Goal: Task Accomplishment & Management: Use online tool/utility

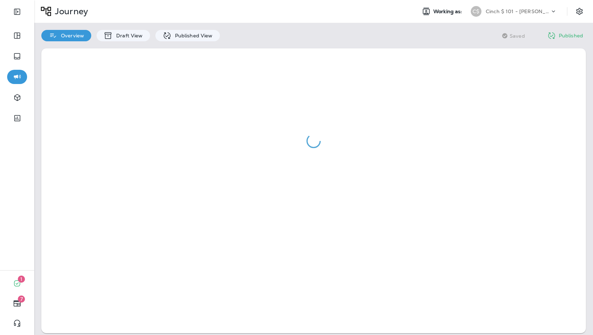
click at [522, 18] on div "C$ Cinch $ 101 - Michelle" at bounding box center [514, 11] width 95 height 14
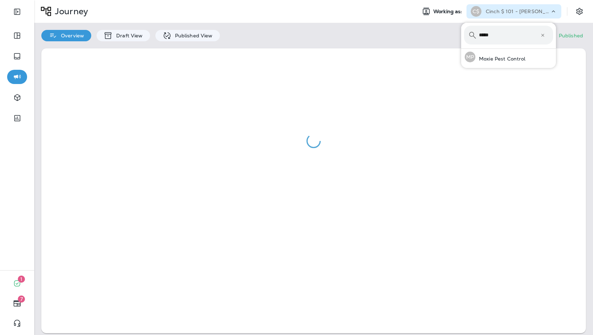
type input "*****"
click at [461, 49] on button "MP Moxie Pest Control" at bounding box center [508, 57] width 95 height 16
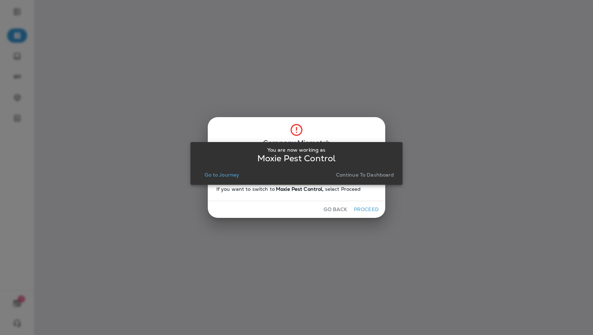
click at [232, 177] on p "Go to Journey" at bounding box center [222, 175] width 35 height 6
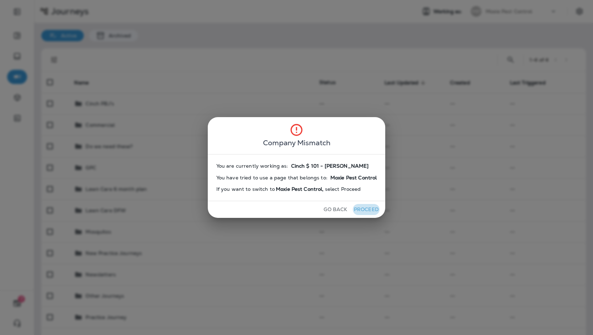
click at [370, 205] on button "Proceed" at bounding box center [366, 209] width 27 height 11
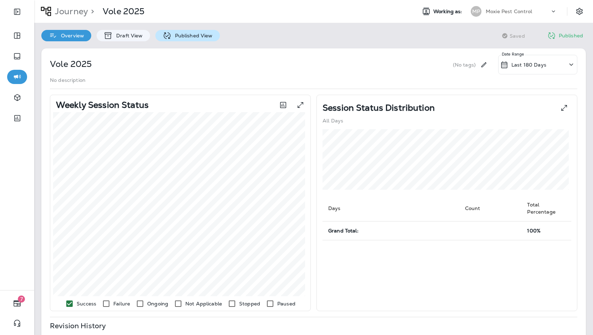
click at [182, 37] on p "Published View" at bounding box center [191, 36] width 41 height 6
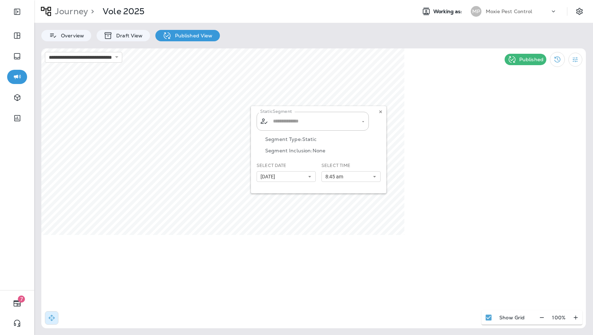
type input "**********"
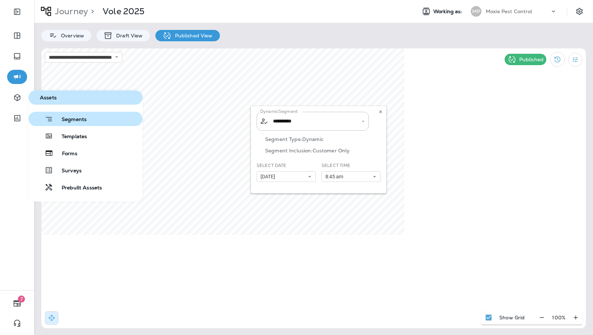
click at [67, 122] on span "Segments" at bounding box center [70, 120] width 34 height 7
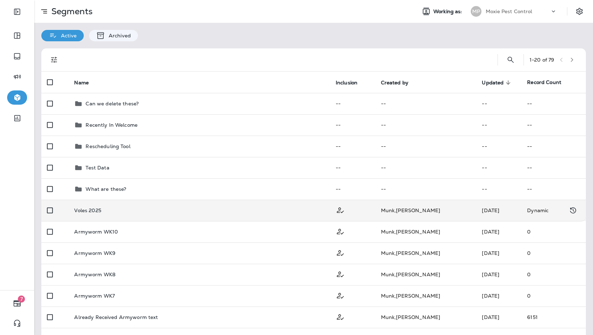
click at [154, 208] on div "Voles 2025" at bounding box center [199, 211] width 250 height 6
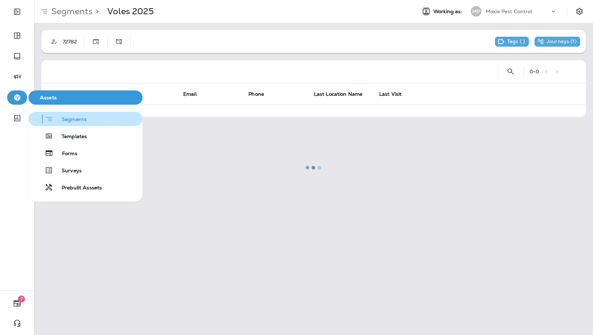
click at [56, 117] on span "Segments" at bounding box center [70, 120] width 34 height 7
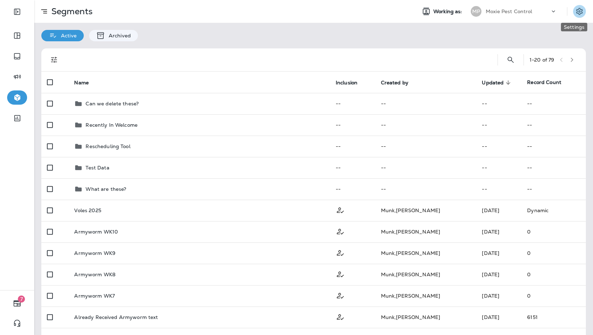
click at [578, 11] on icon "Settings" at bounding box center [579, 11] width 9 height 9
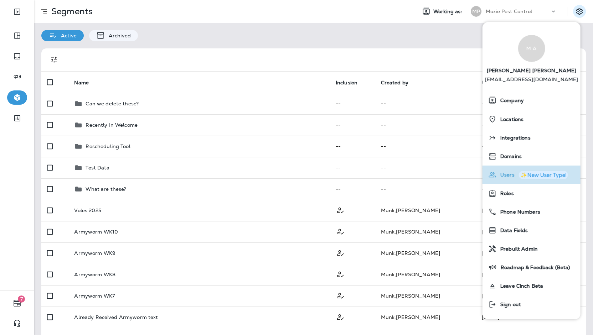
click at [537, 177] on div "✨New User Type!" at bounding box center [543, 174] width 46 height 5
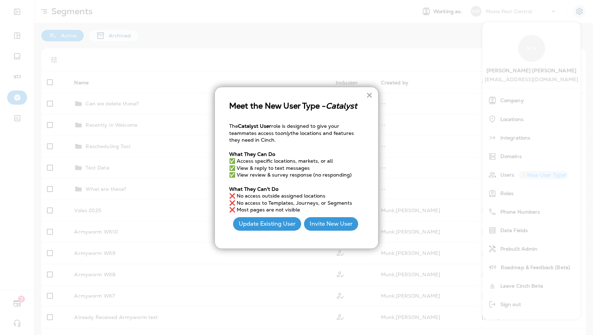
click at [286, 225] on button "Update Existing User" at bounding box center [267, 224] width 68 height 14
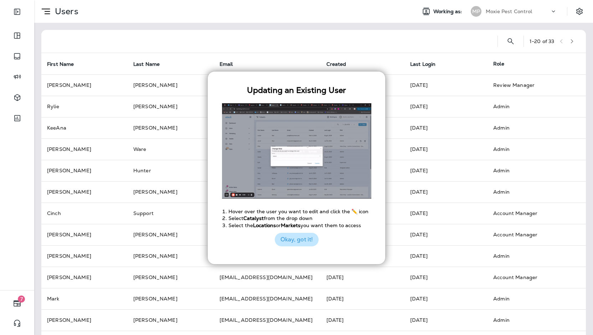
click at [300, 243] on button "Okay, got it!" at bounding box center [297, 240] width 44 height 14
